Goal: Information Seeking & Learning: Check status

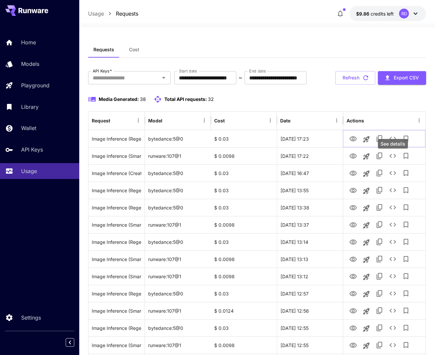
click at [395, 142] on icon "See details" at bounding box center [393, 138] width 8 height 8
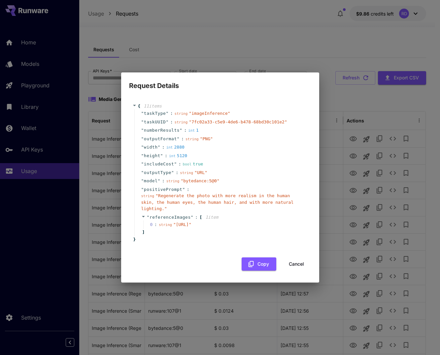
click at [368, 71] on div "Request Details { 11 item s " taskType " : string " imageInference " " taskUUID…" at bounding box center [220, 177] width 440 height 355
click at [303, 267] on button "Cancel" at bounding box center [297, 264] width 30 height 14
